Goal: Communication & Community: Connect with others

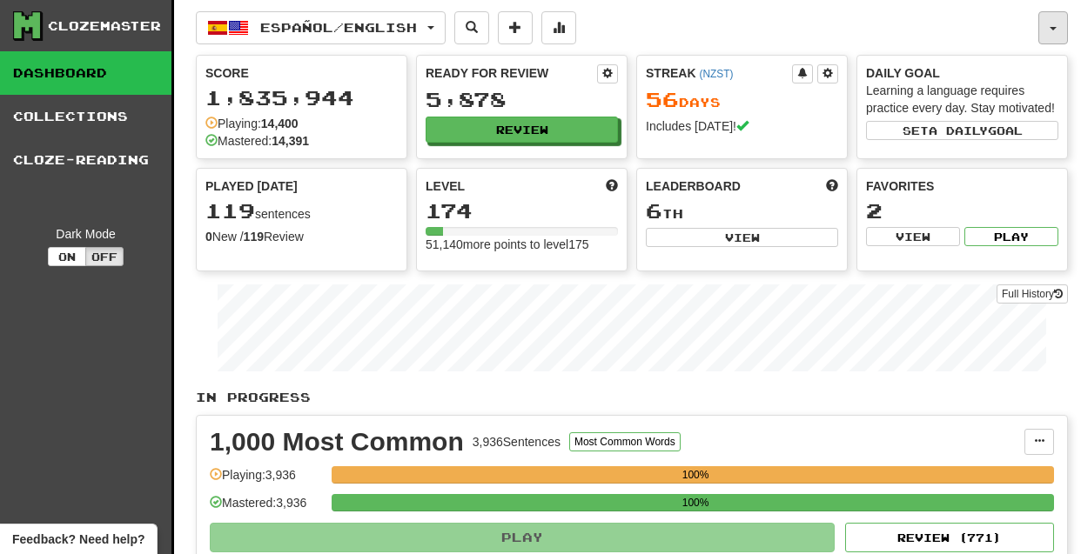
click at [1050, 23] on button "button" at bounding box center [1053, 27] width 30 height 33
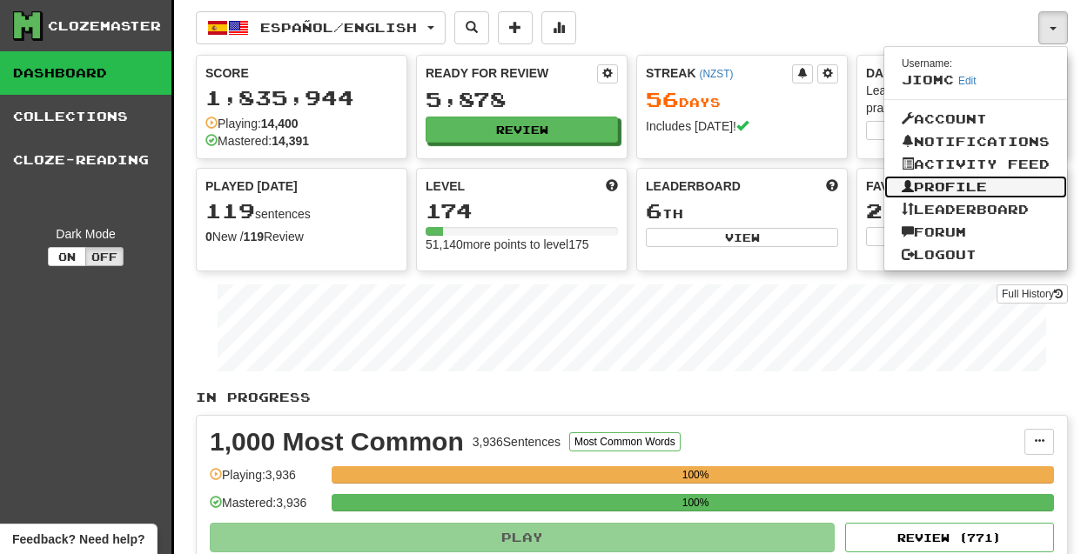
click at [940, 190] on link "Profile" at bounding box center [975, 187] width 183 height 23
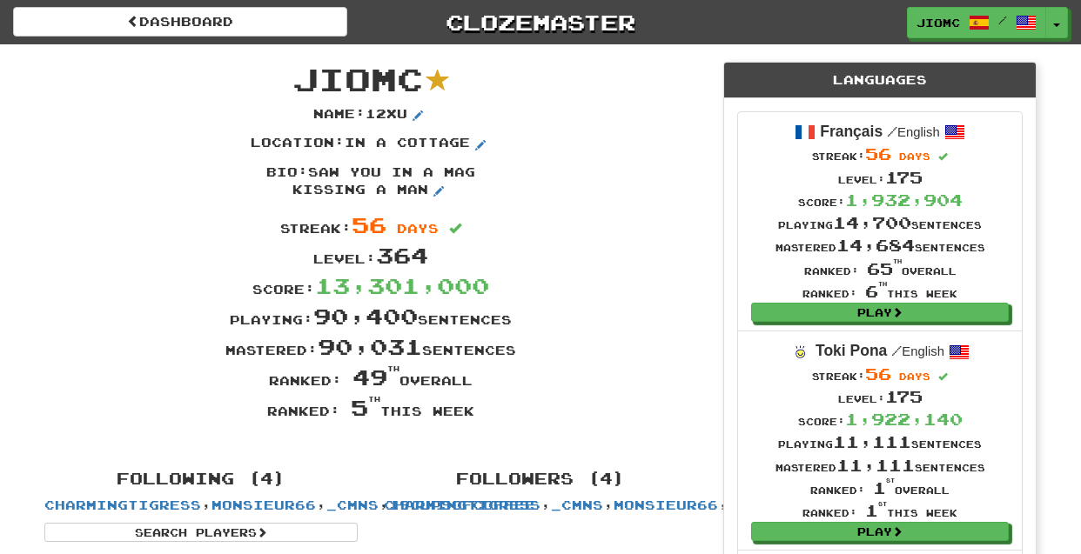
click at [622, 282] on div "Score: 13,301,000" at bounding box center [370, 286] width 679 height 30
click at [1057, 25] on span "button" at bounding box center [1057, 25] width 7 height 3
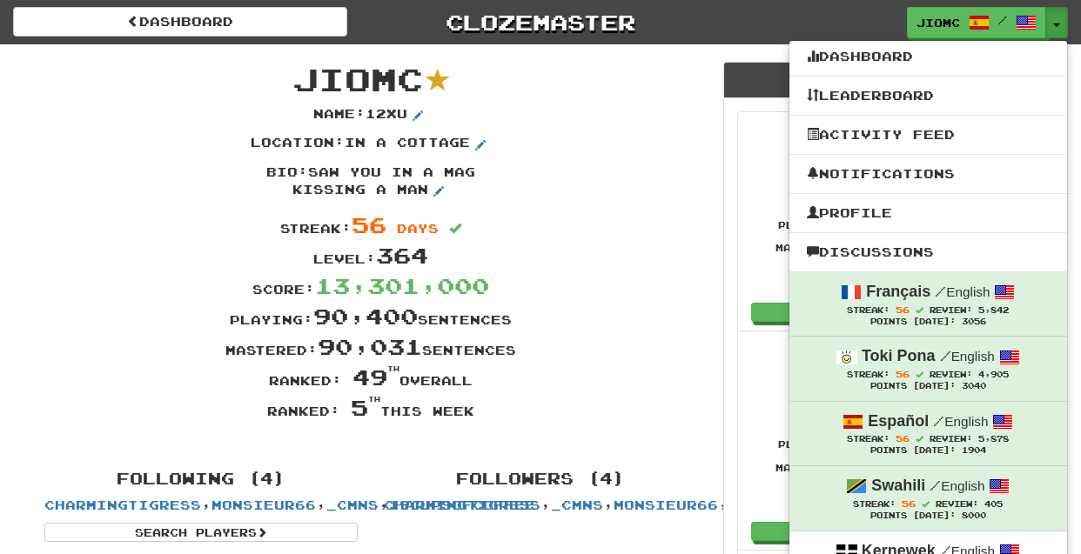
click at [663, 138] on div "Location : in a cottage" at bounding box center [370, 149] width 679 height 30
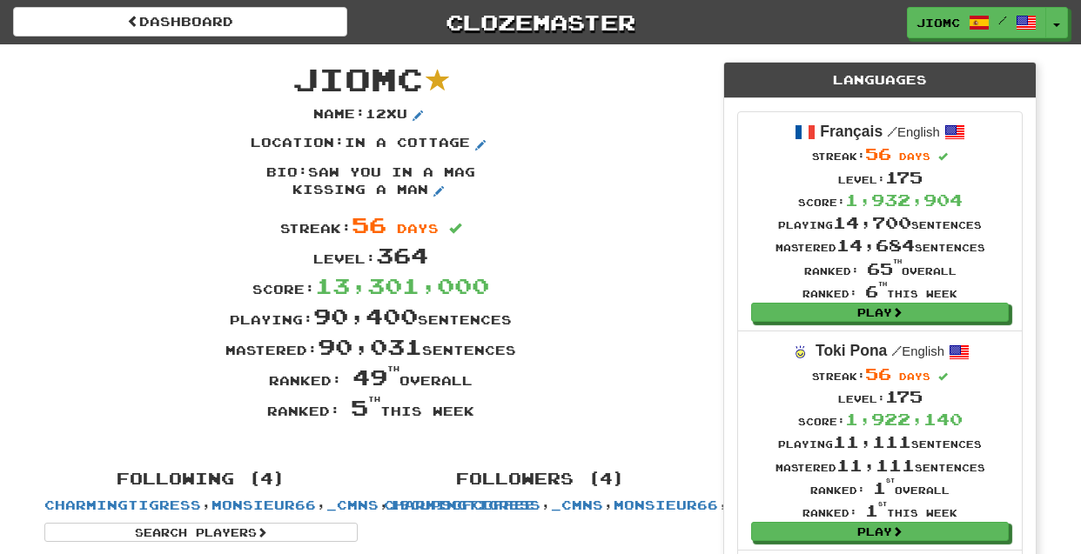
click at [639, 130] on div "Name : 12xu" at bounding box center [370, 120] width 679 height 30
drag, startPoint x: 303, startPoint y: 75, endPoint x: 479, endPoint y: 412, distance: 380.6
click at [479, 412] on div "JioMc Name : 12xu Location : in a cottage Bio : saw you in a mag kissing a man …" at bounding box center [370, 248] width 679 height 409
click at [477, 413] on div "Ranked: 5 th this week" at bounding box center [370, 407] width 679 height 30
drag, startPoint x: 477, startPoint y: 413, endPoint x: 302, endPoint y: 74, distance: 381.7
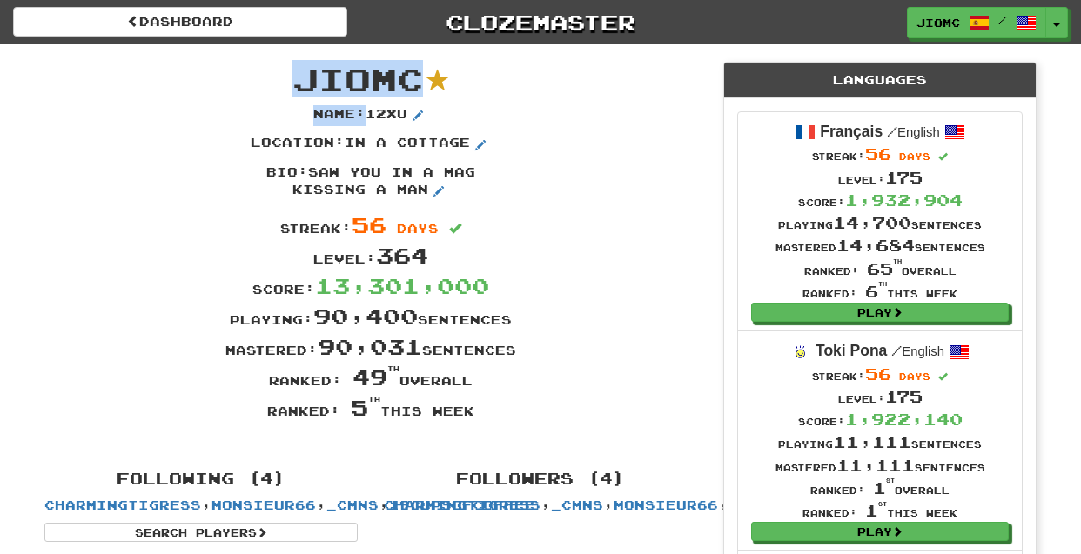
click at [302, 74] on div "JioMc Name : 12xu Location : in a cottage Bio : saw you in a mag kissing a man …" at bounding box center [370, 248] width 679 height 409
click at [302, 74] on span "JioMc" at bounding box center [357, 78] width 131 height 37
drag, startPoint x: 302, startPoint y: 73, endPoint x: 473, endPoint y: 418, distance: 384.8
click at [473, 418] on div "JioMc Name : 12xu Location : in a cottage Bio : saw you in a mag kissing a man …" at bounding box center [370, 248] width 679 height 409
click at [473, 416] on div "Ranked: 5 th this week" at bounding box center [370, 407] width 679 height 30
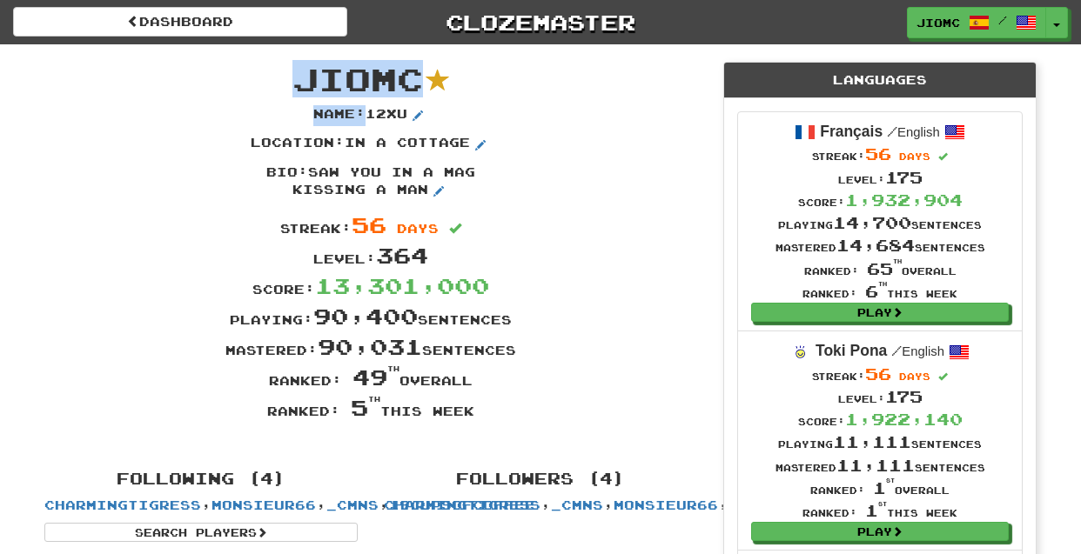
drag, startPoint x: 473, startPoint y: 413, endPoint x: 303, endPoint y: 76, distance: 378.2
click at [303, 76] on div "JioMc Name : 12xu Location : in a cottage Bio : saw you in a mag kissing a man …" at bounding box center [370, 248] width 679 height 409
click at [302, 77] on span "JioMc" at bounding box center [357, 78] width 131 height 37
drag, startPoint x: 299, startPoint y: 72, endPoint x: 478, endPoint y: 417, distance: 388.0
click at [478, 417] on div "JioMc Name : 12xu Location : in a cottage Bio : saw you in a mag kissing a man …" at bounding box center [370, 248] width 679 height 409
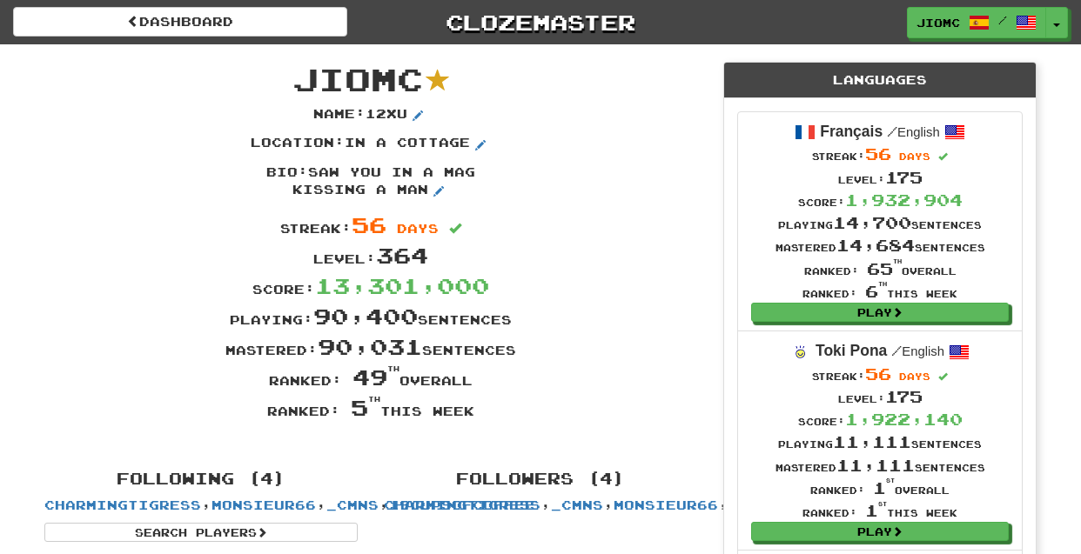
click at [477, 416] on div "Ranked: 5 th this week" at bounding box center [370, 407] width 679 height 30
drag, startPoint x: 476, startPoint y: 416, endPoint x: 301, endPoint y: 84, distance: 374.8
click at [301, 84] on div "JioMc Name : 12xu Location : in a cottage Bio : saw you in a mag kissing a man …" at bounding box center [370, 248] width 679 height 409
click at [301, 84] on span "JioMc" at bounding box center [357, 78] width 131 height 37
drag, startPoint x: 299, startPoint y: 79, endPoint x: 474, endPoint y: 412, distance: 375.5
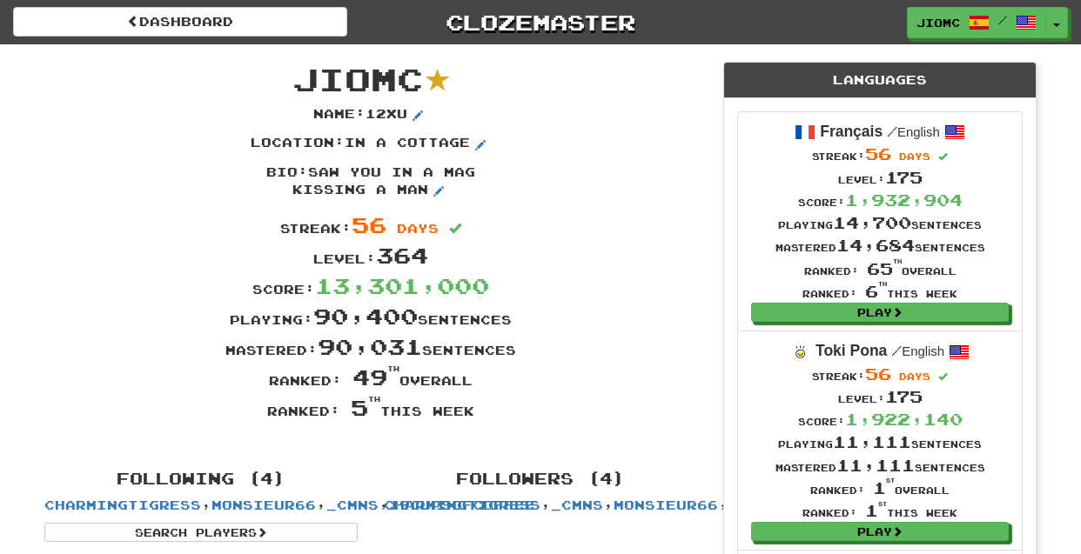
click at [474, 412] on div "JioMc Name : 12xu Location : in a cottage Bio : saw you in a mag kissing a man …" at bounding box center [370, 248] width 679 height 409
click at [474, 412] on div "Ranked: 5 th this week" at bounding box center [370, 407] width 679 height 30
drag, startPoint x: 473, startPoint y: 412, endPoint x: 300, endPoint y: 77, distance: 377.1
click at [300, 77] on div "JioMc Name : 12xu Location : in a cottage Bio : saw you in a mag kissing a man …" at bounding box center [370, 248] width 679 height 409
click at [300, 77] on span "JioMc" at bounding box center [357, 78] width 131 height 37
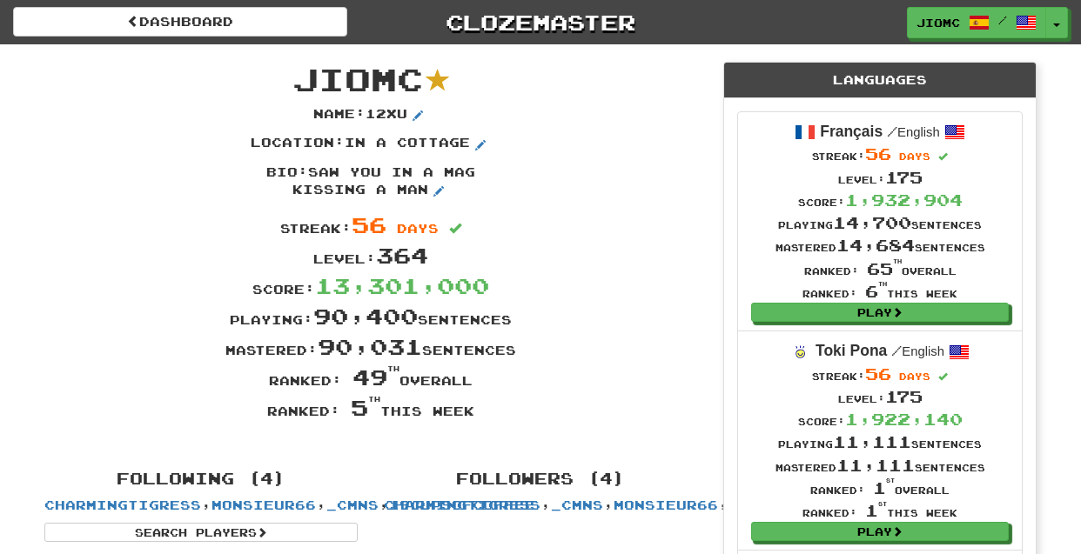
drag, startPoint x: 296, startPoint y: 70, endPoint x: 479, endPoint y: 412, distance: 387.7
click at [479, 412] on div "JioMc Name : 12xu Location : in a cottage Bio : saw you in a mag kissing a man …" at bounding box center [370, 248] width 679 height 409
click at [475, 413] on div "Ranked: 5 th this week" at bounding box center [370, 407] width 679 height 30
drag, startPoint x: 297, startPoint y: 74, endPoint x: 472, endPoint y: 416, distance: 384.0
click at [472, 416] on div "JioMc Name : 12xu Location : in a cottage Bio : saw you in a mag kissing a man …" at bounding box center [370, 248] width 679 height 409
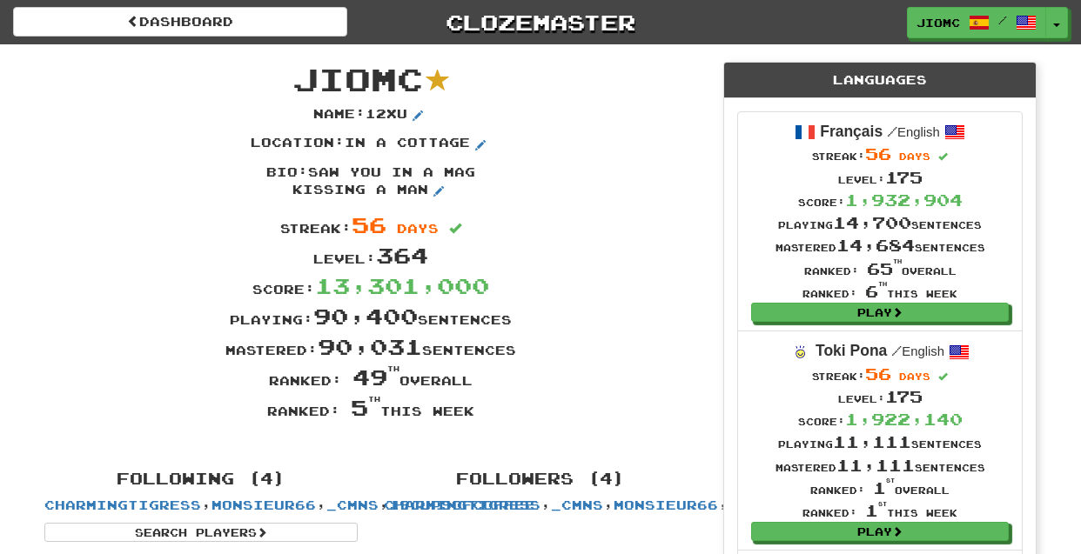
click at [475, 414] on div "Ranked: 5 th this week" at bounding box center [370, 407] width 679 height 30
drag, startPoint x: 295, startPoint y: 72, endPoint x: 479, endPoint y: 411, distance: 385.4
click at [479, 411] on div "JioMc Name : 12xu Location : in a cottage Bio : saw you in a mag kissing a man …" at bounding box center [370, 248] width 679 height 409
click at [476, 411] on div "Ranked: 5 th this week" at bounding box center [370, 407] width 679 height 30
drag, startPoint x: 476, startPoint y: 411, endPoint x: 304, endPoint y: 80, distance: 372.8
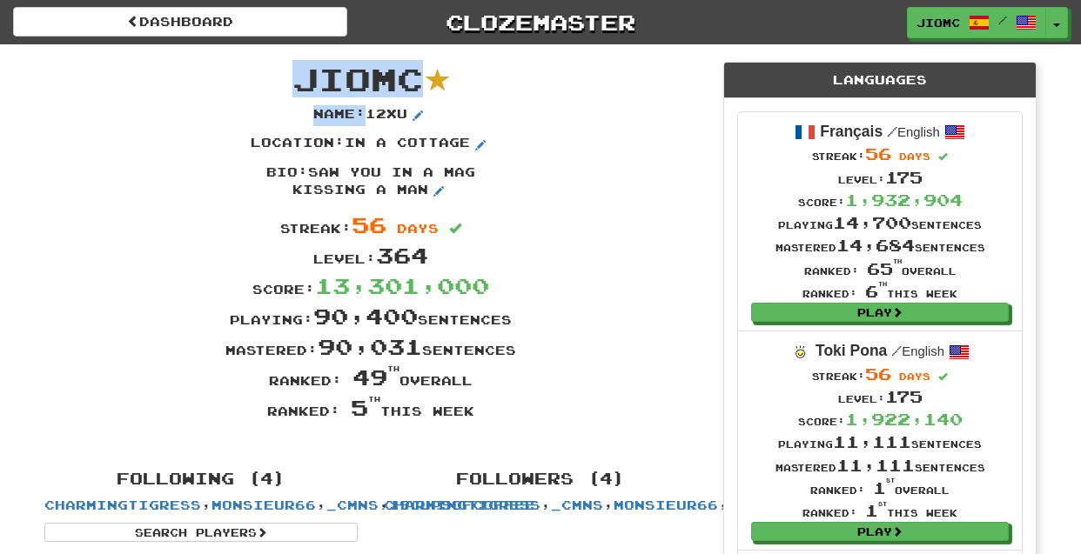
click at [304, 80] on div "JioMc Name : 12xu Location : in a cottage Bio : saw you in a mag kissing a man …" at bounding box center [370, 248] width 679 height 409
click at [303, 79] on span "JioMc" at bounding box center [357, 78] width 131 height 37
drag, startPoint x: 302, startPoint y: 78, endPoint x: 474, endPoint y: 406, distance: 370.5
click at [474, 406] on div "JioMc Name : 12xu Location : in a cottage Bio : saw you in a mag kissing a man …" at bounding box center [370, 248] width 679 height 409
click at [474, 406] on div "Ranked: 5 th this week" at bounding box center [370, 407] width 679 height 30
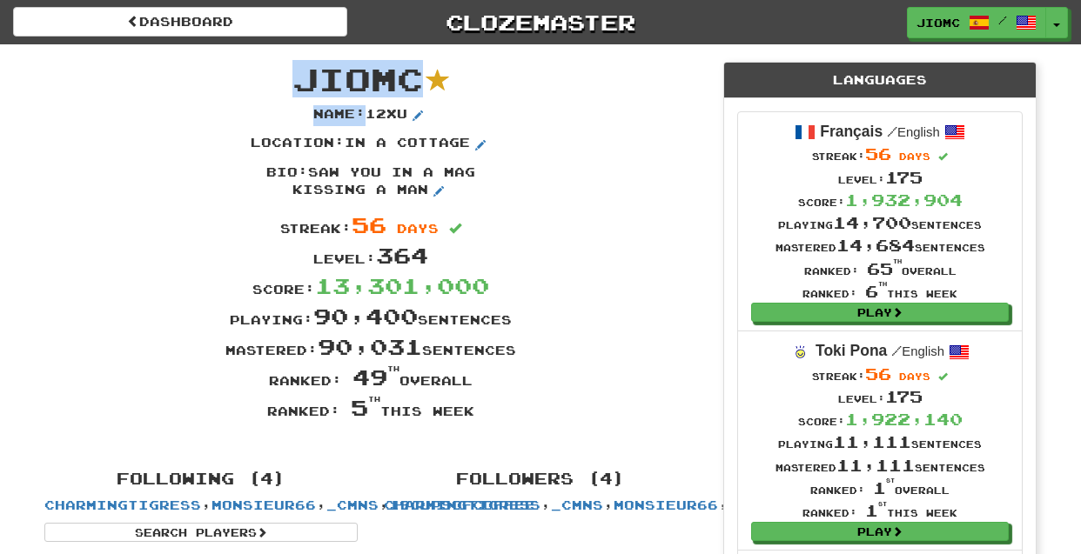
drag, startPoint x: 476, startPoint y: 412, endPoint x: 300, endPoint y: 71, distance: 383.7
click at [300, 71] on div "JioMc Name : 12xu Location : in a cottage Bio : saw you in a mag kissing a man …" at bounding box center [370, 248] width 679 height 409
click at [300, 71] on span "JioMc" at bounding box center [357, 78] width 131 height 37
drag, startPoint x: 302, startPoint y: 77, endPoint x: 476, endPoint y: 414, distance: 379.8
click at [476, 414] on div "JioMc Name : 12xu Location : in a cottage Bio : saw you in a mag kissing a man …" at bounding box center [370, 248] width 679 height 409
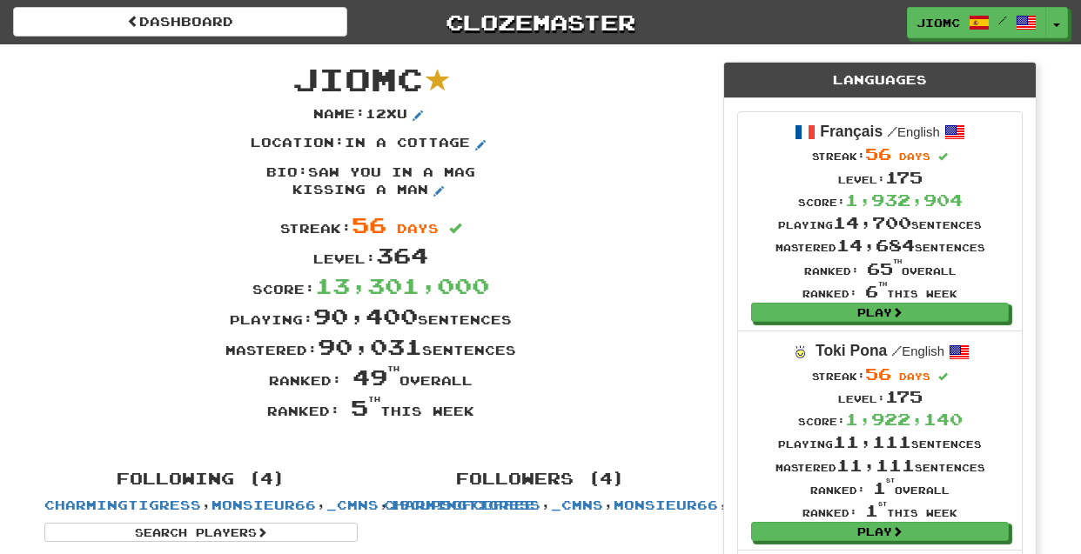
click at [476, 414] on div "Ranked: 5 th this week" at bounding box center [370, 407] width 679 height 30
drag, startPoint x: 477, startPoint y: 414, endPoint x: 294, endPoint y: 70, distance: 390.0
click at [294, 70] on div "JioMc Name : 12xu Location : in a cottage Bio : saw you in a mag kissing a man …" at bounding box center [370, 248] width 679 height 409
click at [298, 73] on span "JioMc" at bounding box center [357, 78] width 131 height 37
drag, startPoint x: 299, startPoint y: 81, endPoint x: 476, endPoint y: 417, distance: 379.4
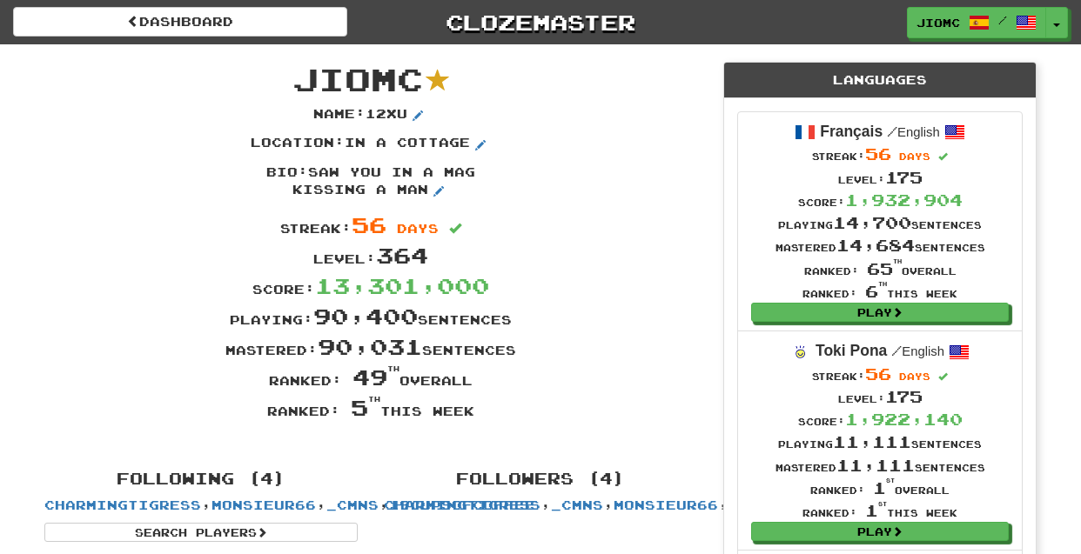
click at [476, 417] on div "JioMc Name : 12xu Location : in a cottage Bio : saw you in a mag kissing a man …" at bounding box center [370, 248] width 679 height 409
click at [476, 416] on div "Ranked: 5 th this week" at bounding box center [370, 407] width 679 height 30
drag, startPoint x: 476, startPoint y: 418, endPoint x: 292, endPoint y: 70, distance: 392.7
click at [292, 70] on div "JioMc Name : 12xu Location : in a cottage Bio : saw you in a mag kissing a man …" at bounding box center [370, 248] width 679 height 409
click at [298, 72] on span "JioMc" at bounding box center [357, 78] width 131 height 37
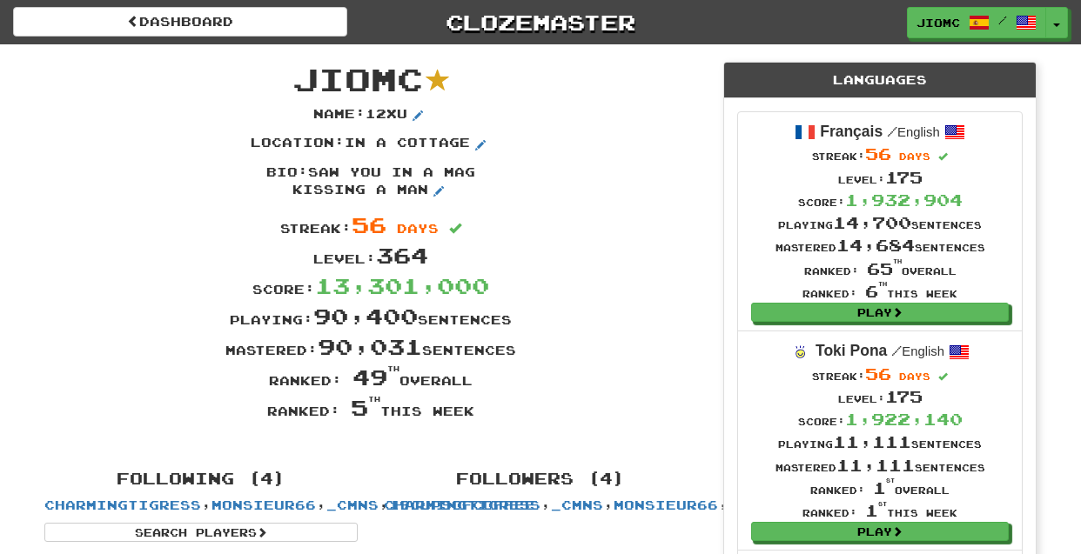
drag, startPoint x: 300, startPoint y: 71, endPoint x: 476, endPoint y: 413, distance: 384.4
click at [476, 413] on div "JioMc Name : 12xu Location : in a cottage Bio : saw you in a mag kissing a man …" at bounding box center [370, 248] width 679 height 409
click at [476, 414] on div "Ranked: 5 th this week" at bounding box center [370, 407] width 679 height 30
drag, startPoint x: 302, startPoint y: 75, endPoint x: 475, endPoint y: 415, distance: 381.7
click at [475, 415] on div "JioMc Name : 12xu Location : in a cottage Bio : saw you in a mag kissing a man …" at bounding box center [370, 248] width 679 height 409
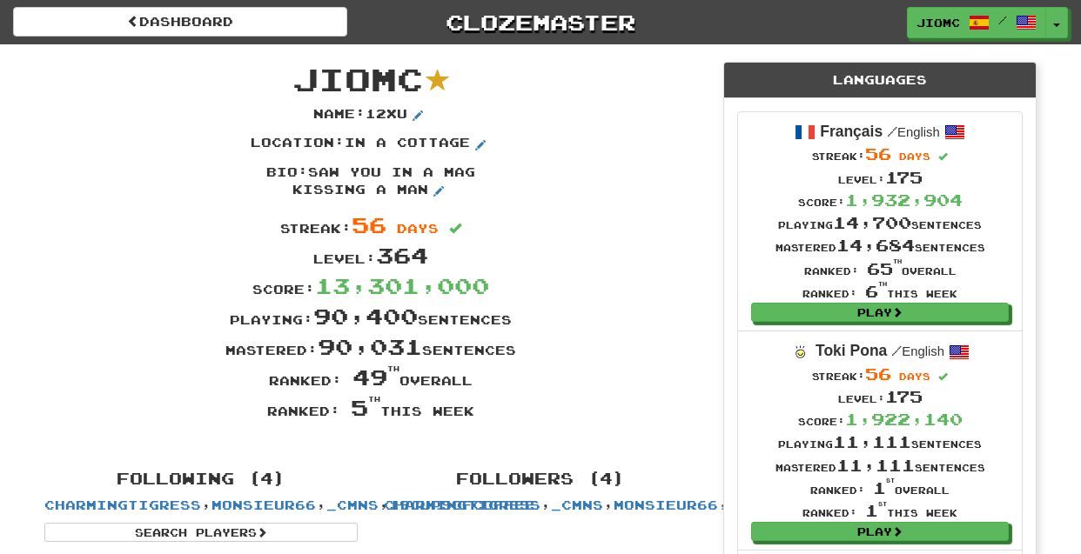
click at [475, 415] on div "Ranked: 5 th this week" at bounding box center [370, 407] width 679 height 30
drag, startPoint x: 475, startPoint y: 415, endPoint x: 298, endPoint y: 86, distance: 373.7
click at [297, 87] on div "JioMc Name : 12xu Location : in a cottage Bio : saw you in a mag kissing a man …" at bounding box center [370, 248] width 679 height 409
click at [298, 84] on span "JioMc" at bounding box center [357, 78] width 131 height 37
drag, startPoint x: 298, startPoint y: 83, endPoint x: 475, endPoint y: 416, distance: 377.5
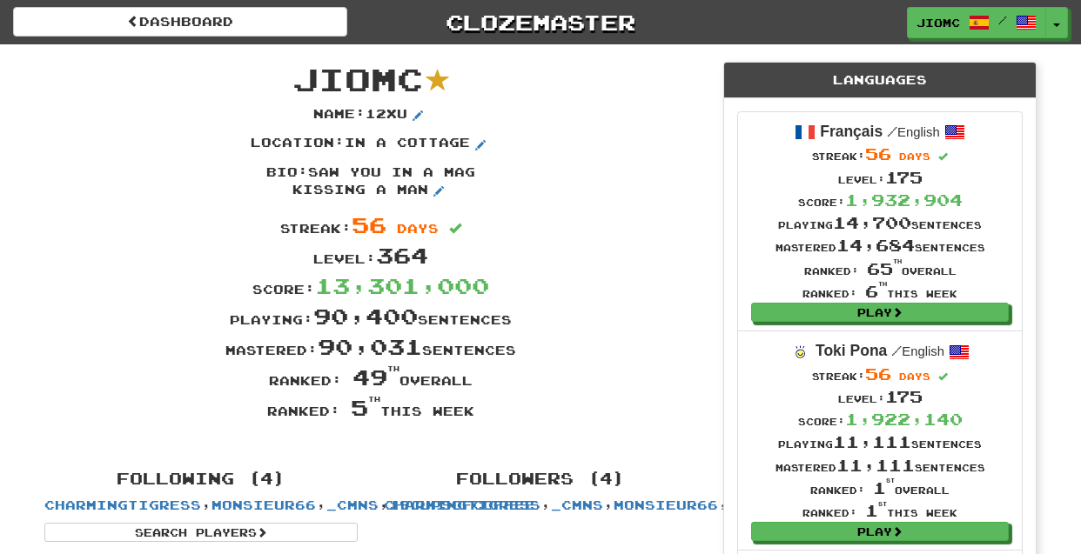
click at [475, 416] on div "JioMc Name : 12xu Location : in a cottage Bio : saw you in a mag kissing a man …" at bounding box center [370, 248] width 679 height 409
click at [475, 416] on div "Ranked: 5 th this week" at bounding box center [370, 407] width 679 height 30
drag, startPoint x: 475, startPoint y: 415, endPoint x: 298, endPoint y: 82, distance: 377.1
click at [298, 82] on div "JioMc Name : 12xu Location : in a cottage Bio : saw you in a mag kissing a man …" at bounding box center [370, 248] width 679 height 409
click at [298, 82] on span "JioMc" at bounding box center [357, 78] width 131 height 37
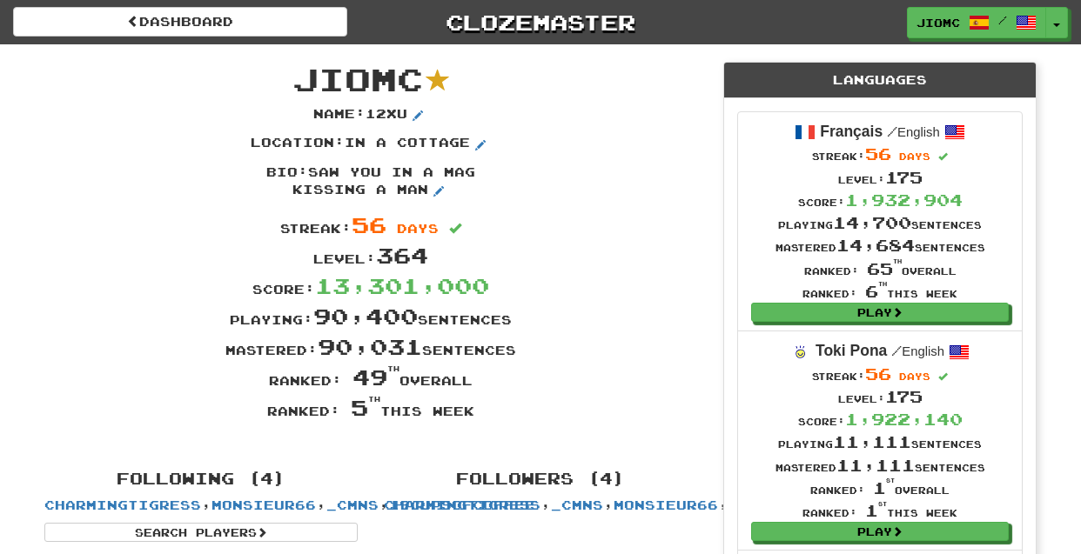
drag, startPoint x: 296, startPoint y: 77, endPoint x: 476, endPoint y: 416, distance: 383.4
click at [476, 416] on div "JioMc Name : 12xu Location : in a cottage Bio : saw you in a mag kissing a man …" at bounding box center [370, 248] width 679 height 409
click at [474, 413] on div "Ranked: 5 th this week" at bounding box center [370, 407] width 679 height 30
drag, startPoint x: 473, startPoint y: 413, endPoint x: 299, endPoint y: 82, distance: 374.4
click at [299, 82] on div "JioMc Name : 12xu Location : in a cottage Bio : saw you in a mag kissing a man …" at bounding box center [370, 248] width 679 height 409
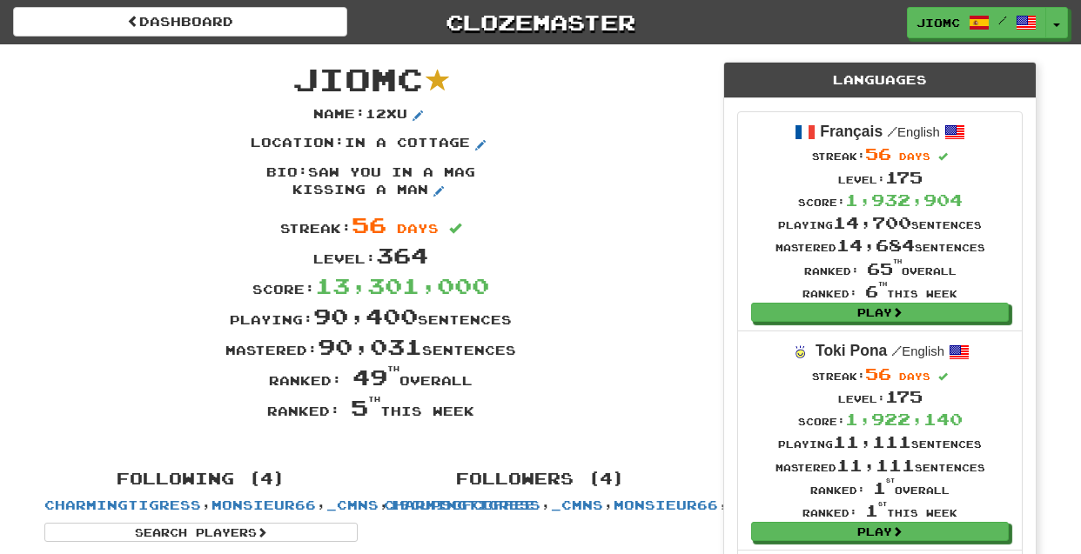
click at [299, 82] on span "JioMc" at bounding box center [357, 78] width 131 height 37
drag, startPoint x: 299, startPoint y: 78, endPoint x: 478, endPoint y: 412, distance: 378.7
click at [478, 412] on div "JioMc Name : 12xu Location : in a cottage Bio : saw you in a mag kissing a man …" at bounding box center [370, 248] width 679 height 409
click at [478, 413] on div "Ranked: 5 th this week" at bounding box center [370, 407] width 679 height 30
drag, startPoint x: 474, startPoint y: 415, endPoint x: 301, endPoint y: 82, distance: 375.5
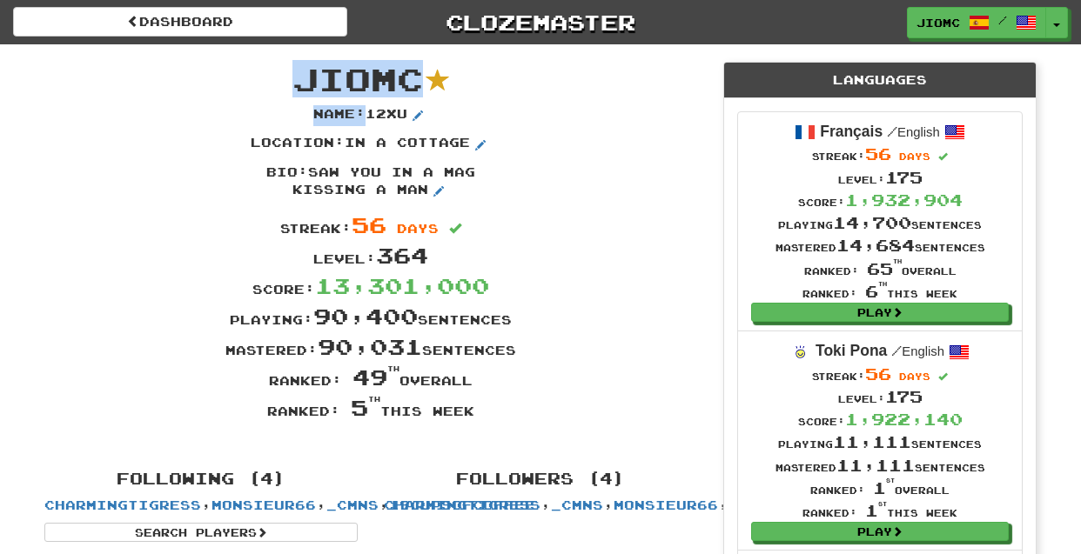
click at [301, 82] on div "JioMc Name : 12xu Location : in a cottage Bio : saw you in a mag kissing a man …" at bounding box center [370, 248] width 679 height 409
click at [300, 82] on span "JioMc" at bounding box center [357, 78] width 131 height 37
drag, startPoint x: 295, startPoint y: 74, endPoint x: 474, endPoint y: 416, distance: 386.0
click at [474, 416] on div "JioMc Name : 12xu Location : in a cottage Bio : saw you in a mag kissing a man …" at bounding box center [370, 248] width 679 height 409
click at [475, 415] on div "Ranked: 5 th this week" at bounding box center [370, 407] width 679 height 30
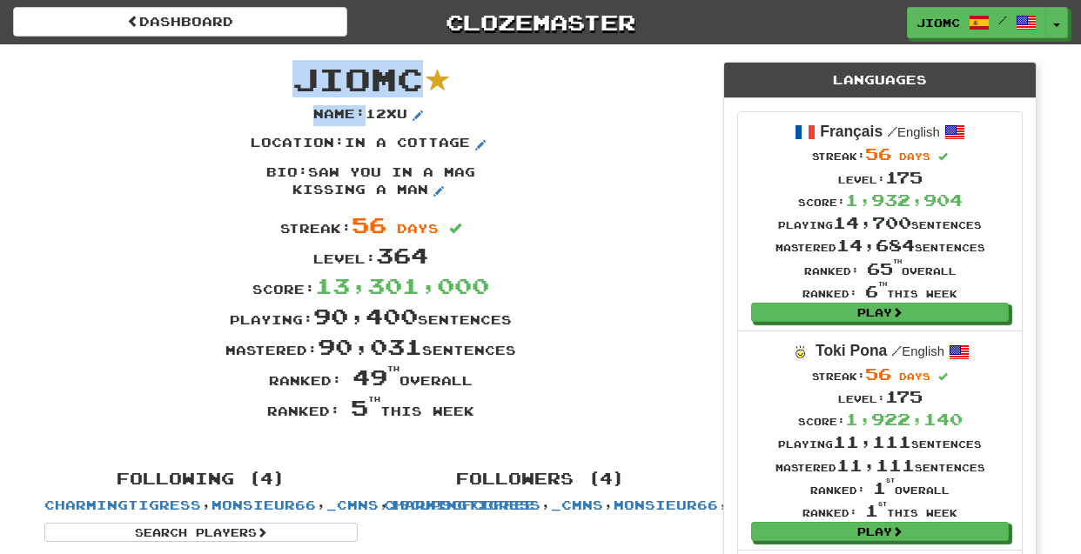
drag, startPoint x: 476, startPoint y: 414, endPoint x: 301, endPoint y: 80, distance: 377.1
click at [301, 80] on div "JioMc Name : 12xu Location : in a cottage Bio : saw you in a mag kissing a man …" at bounding box center [370, 248] width 679 height 409
click at [301, 80] on span "JioMc" at bounding box center [357, 78] width 131 height 37
drag, startPoint x: 301, startPoint y: 80, endPoint x: 472, endPoint y: 415, distance: 375.9
click at [472, 415] on div "JioMc Name : 12xu Location : in a cottage Bio : saw you in a mag kissing a man …" at bounding box center [370, 248] width 679 height 409
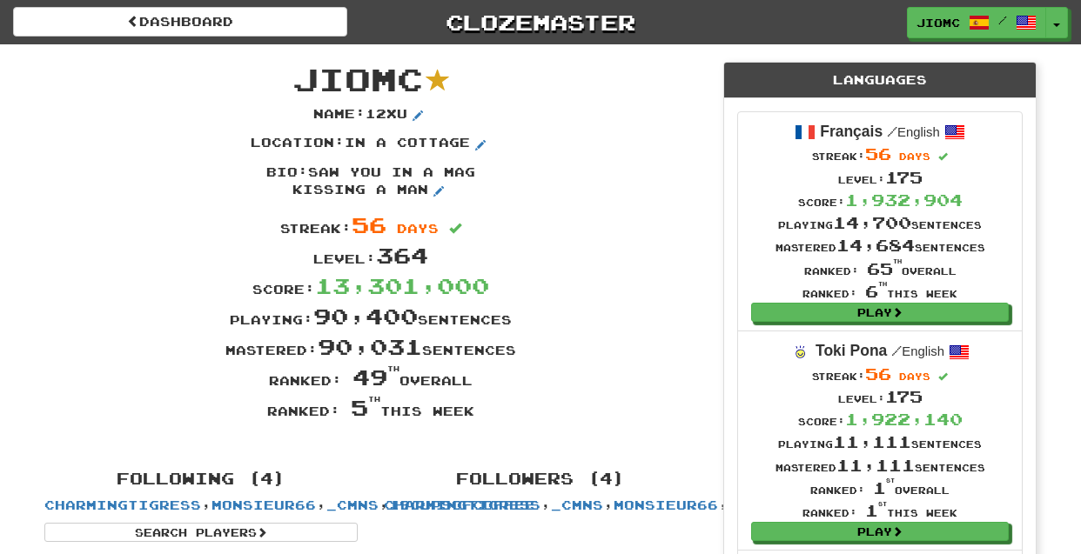
click at [472, 414] on div "Ranked: 5 th this week" at bounding box center [370, 407] width 679 height 30
